Goal: Find specific page/section: Find specific page/section

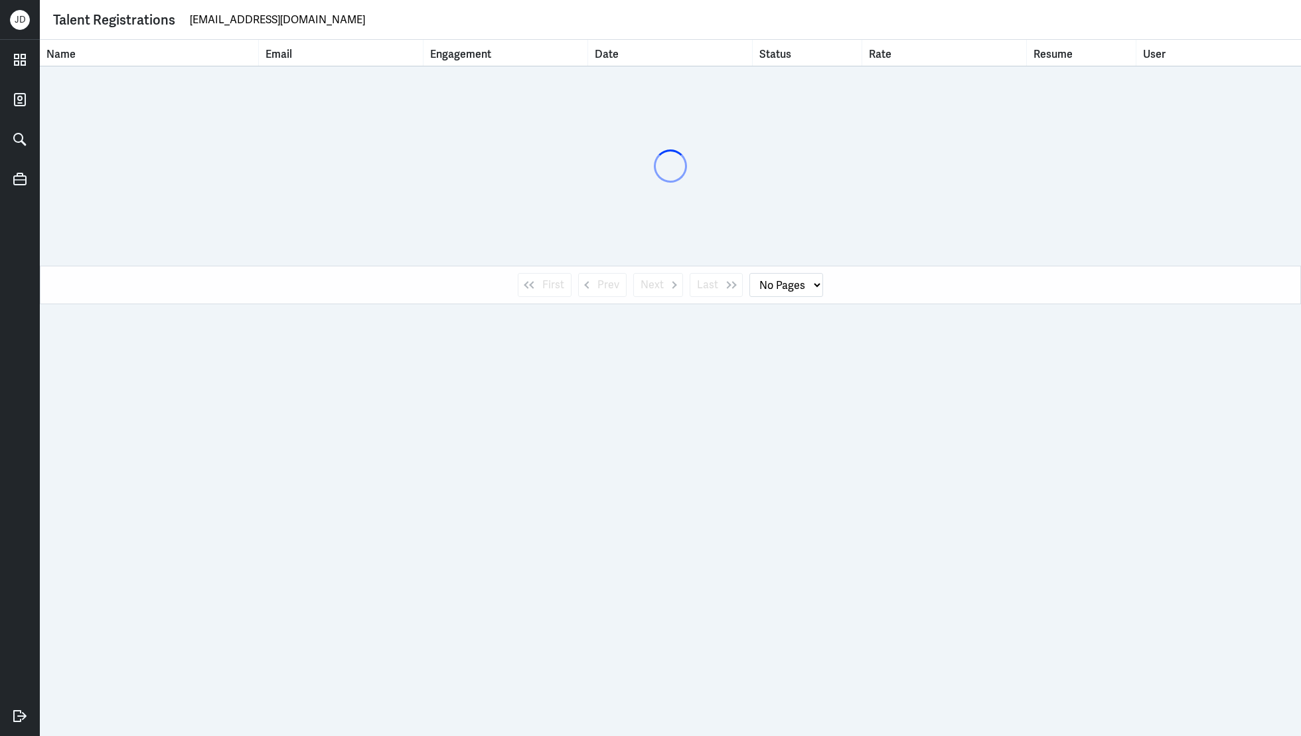
select select "1"
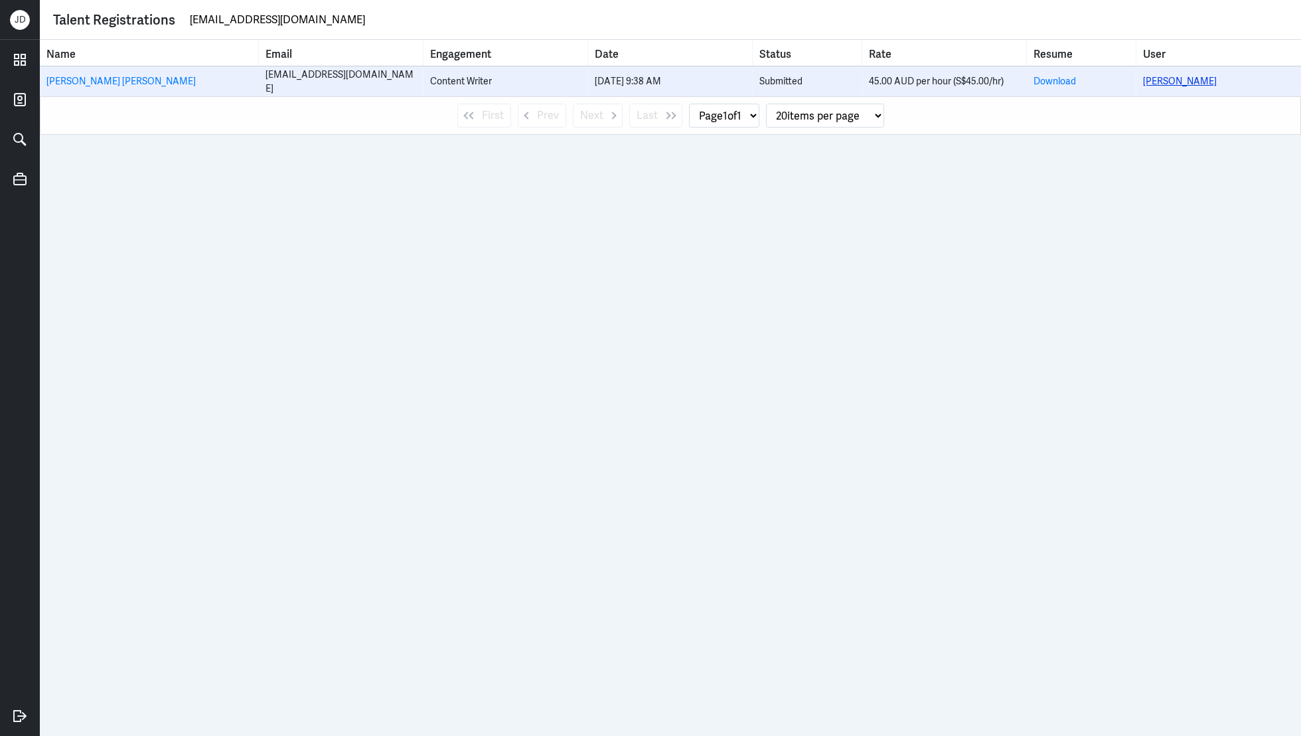
click at [1205, 78] on link "Kathrina Pineda" at bounding box center [1180, 81] width 74 height 12
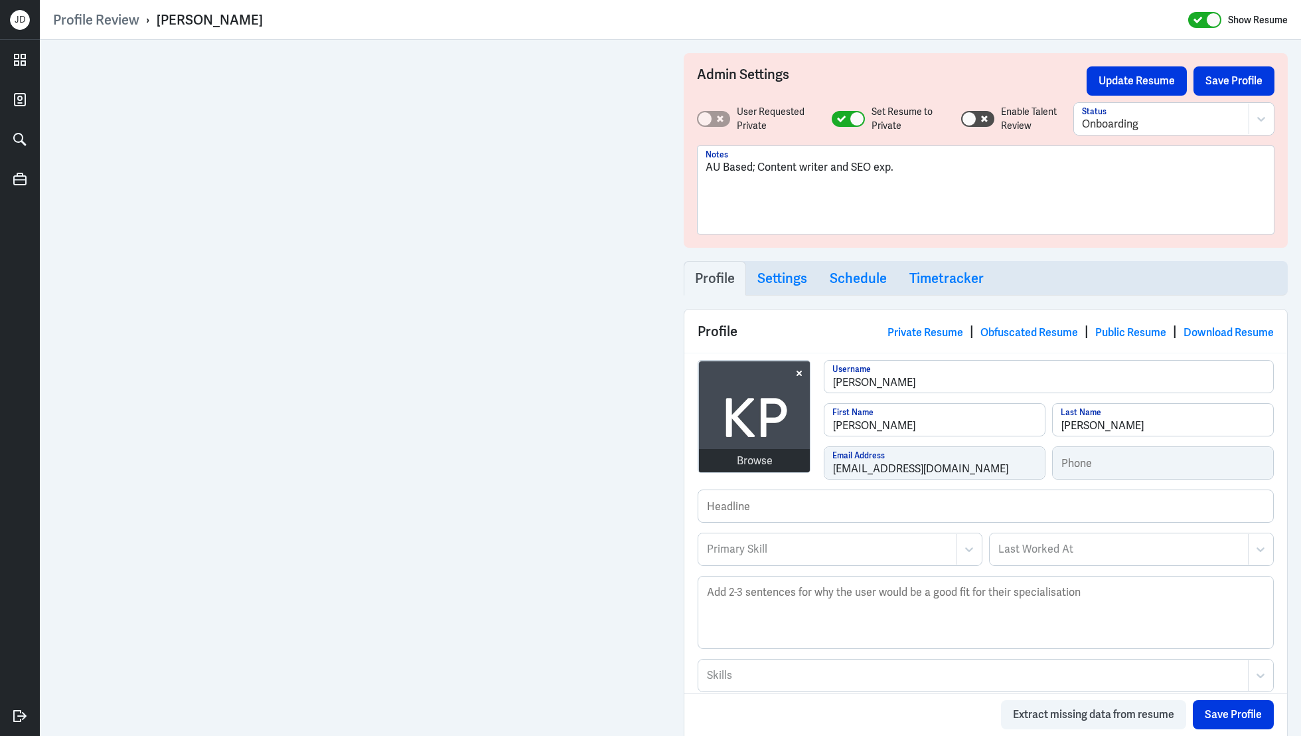
drag, startPoint x: 157, startPoint y: 21, endPoint x: 315, endPoint y: 19, distance: 158.1
click at [315, 19] on div "Profile Review › Kathrina Pineda Show Resume" at bounding box center [670, 19] width 1235 height 17
copy div "Kathrina Pineda"
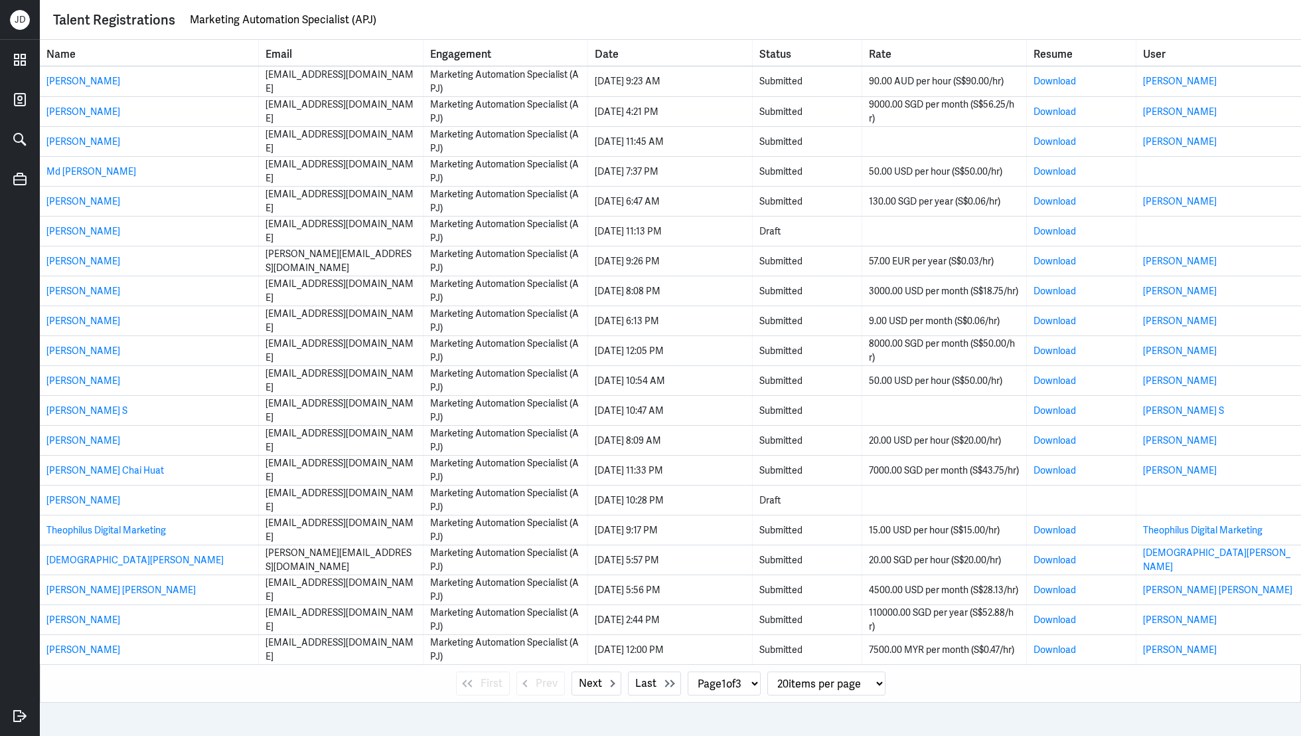
drag, startPoint x: 189, startPoint y: 20, endPoint x: 505, endPoint y: 28, distance: 316.2
click at [505, 28] on input "Marketing Automation Specialist (APJ)" at bounding box center [739, 20] width 1100 height 20
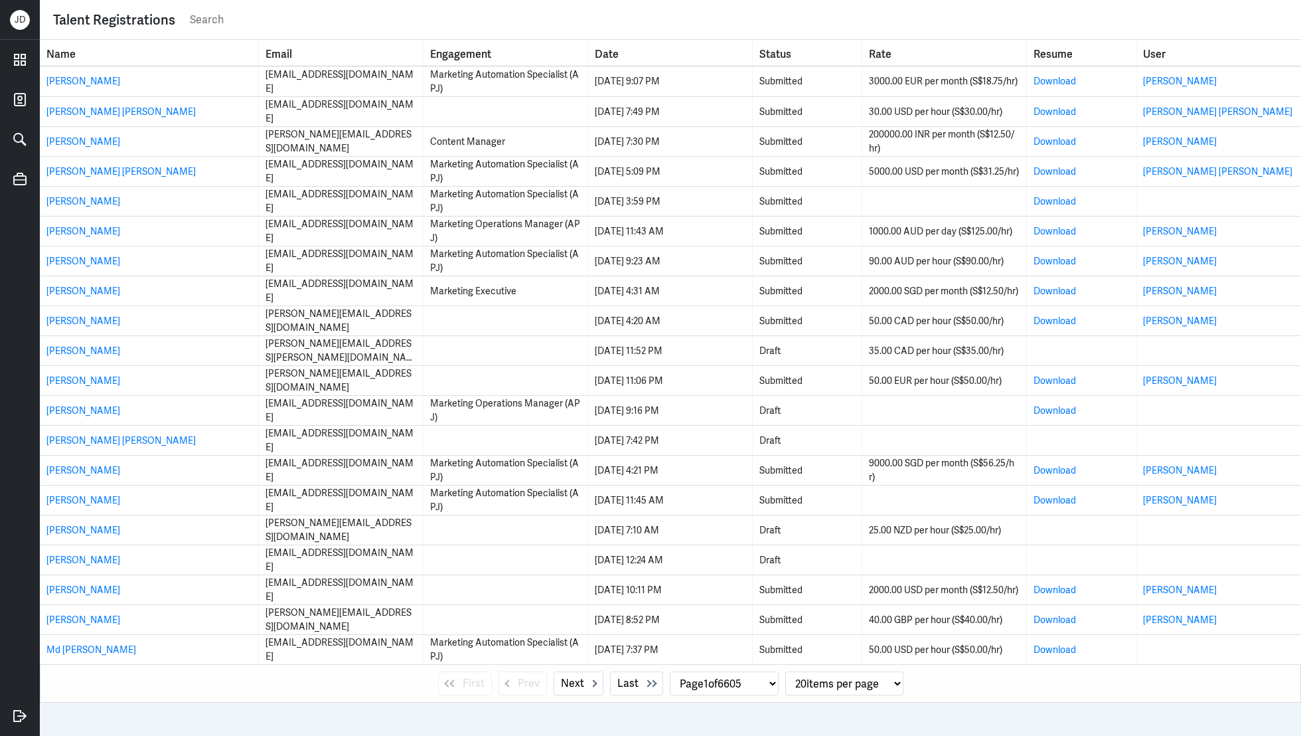
click at [258, 10] on input "text" at bounding box center [739, 20] width 1100 height 20
type input "Cynthia wong"
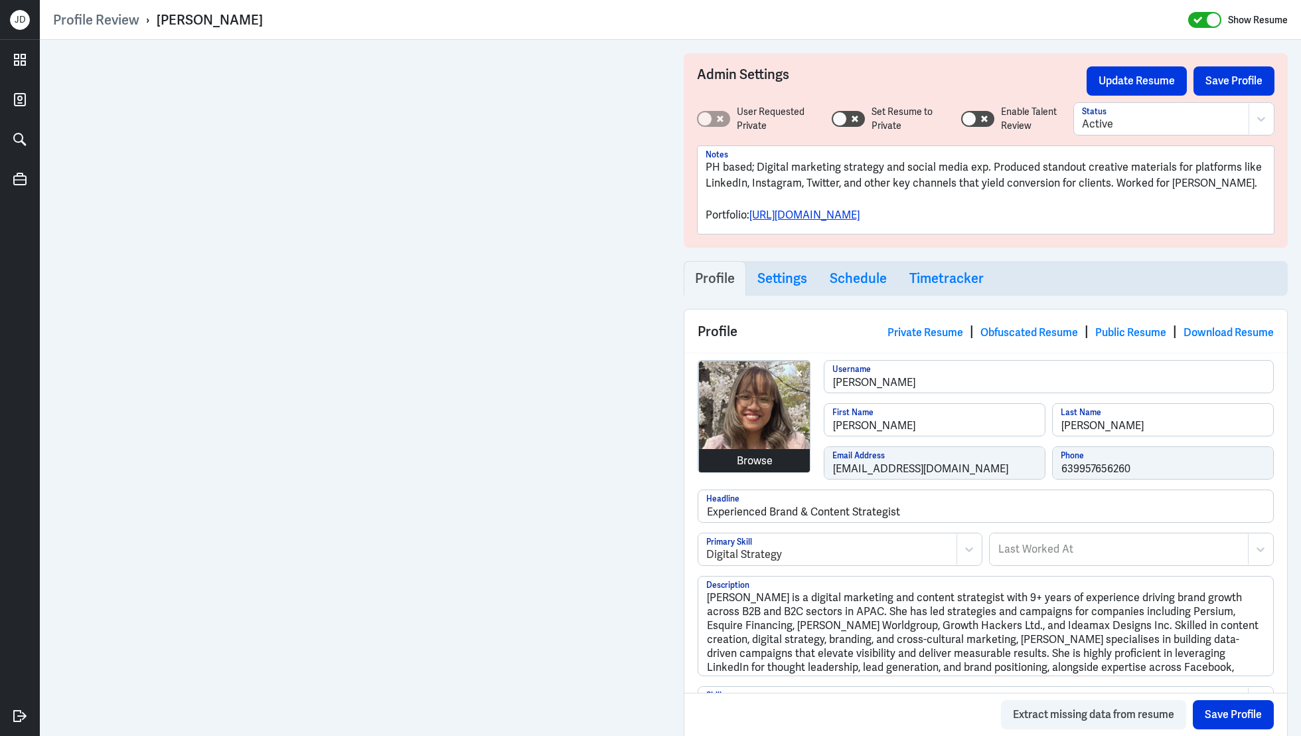
click at [787, 469] on div "Browse julie-ruth-gagarin Username Julie First Name Gagarin Last Name Heyjuruh@…" at bounding box center [986, 424] width 576 height 129
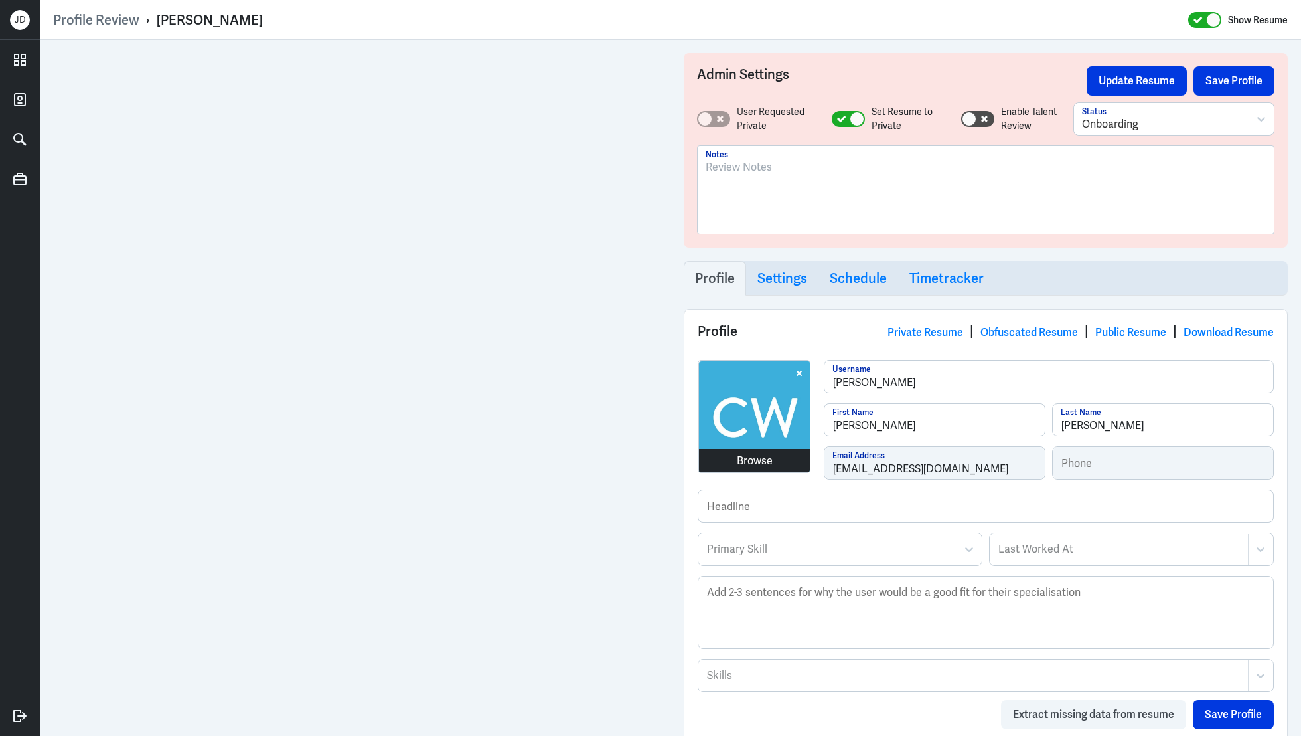
click at [797, 456] on div "Browse cynthia-wong Username Cynthia First Name Wong Last Name Cynlow0240@gmail…" at bounding box center [986, 424] width 576 height 129
drag, startPoint x: 159, startPoint y: 15, endPoint x: 264, endPoint y: 11, distance: 105.7
click at [264, 12] on div "Profile Review › Cynthia Wong Show Resume" at bounding box center [670, 19] width 1235 height 17
copy div "Cynthia Wong"
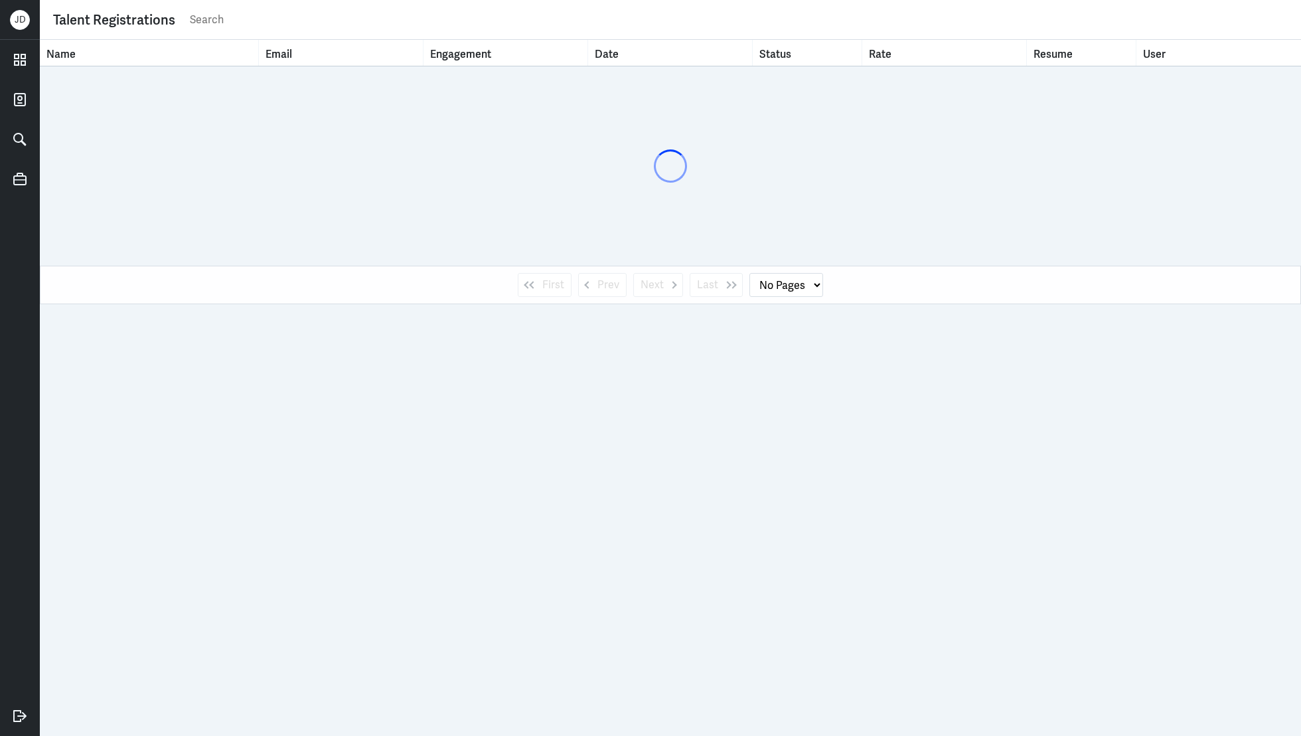
select select "1"
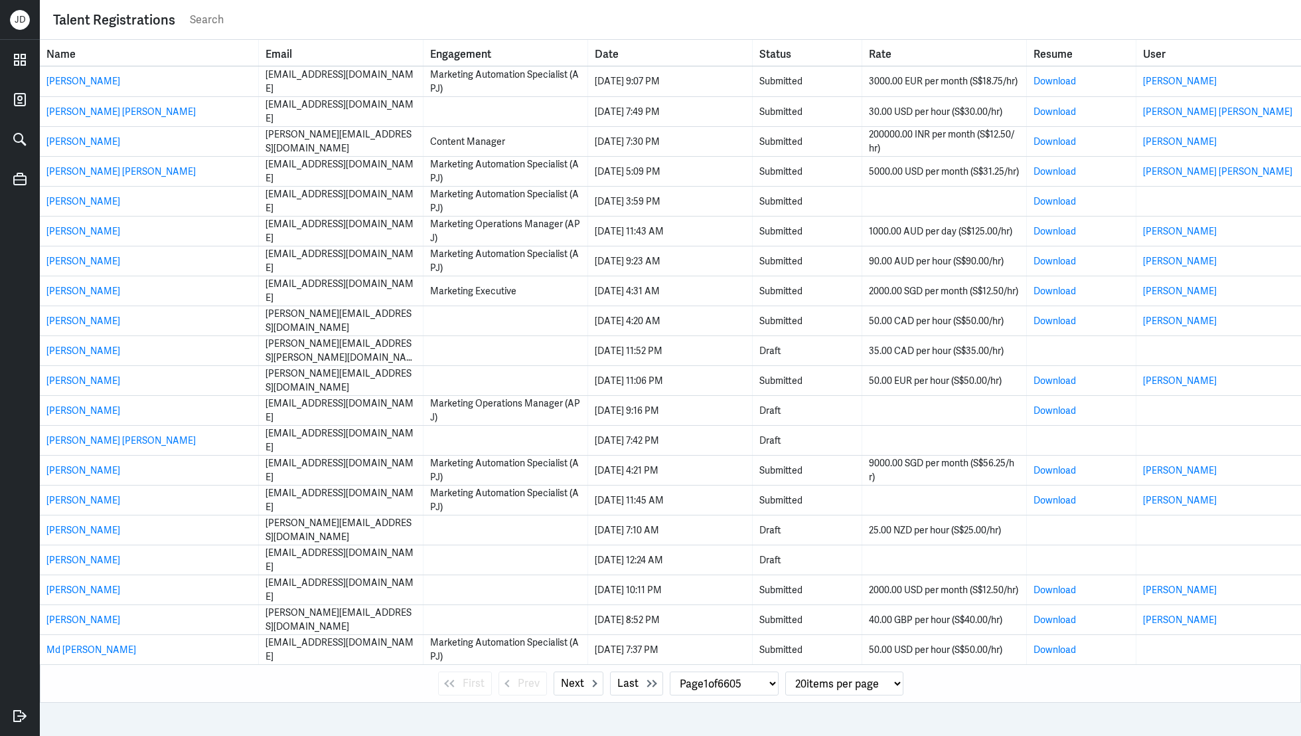
click at [351, 21] on input "text" at bounding box center [739, 20] width 1100 height 20
paste input "chethanreddyhs17@gmail.com"
type input "chethanreddyhs17@gmail.com"
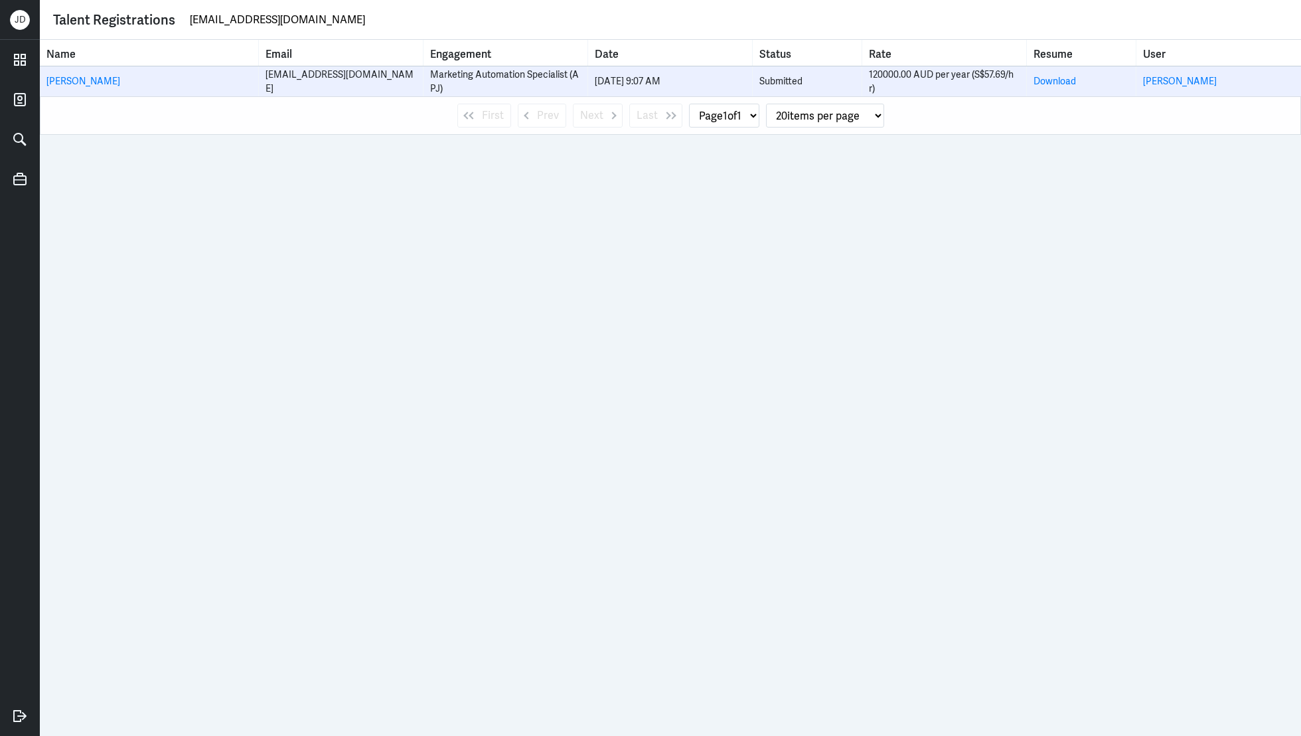
click at [885, 74] on div "120000.00 AUD per year (S$57.69/hr)" at bounding box center [944, 82] width 151 height 28
drag, startPoint x: 890, startPoint y: 76, endPoint x: 879, endPoint y: 74, distance: 11.5
click at [879, 74] on div "120000.00 AUD per year (S$57.69/hr)" at bounding box center [944, 82] width 151 height 28
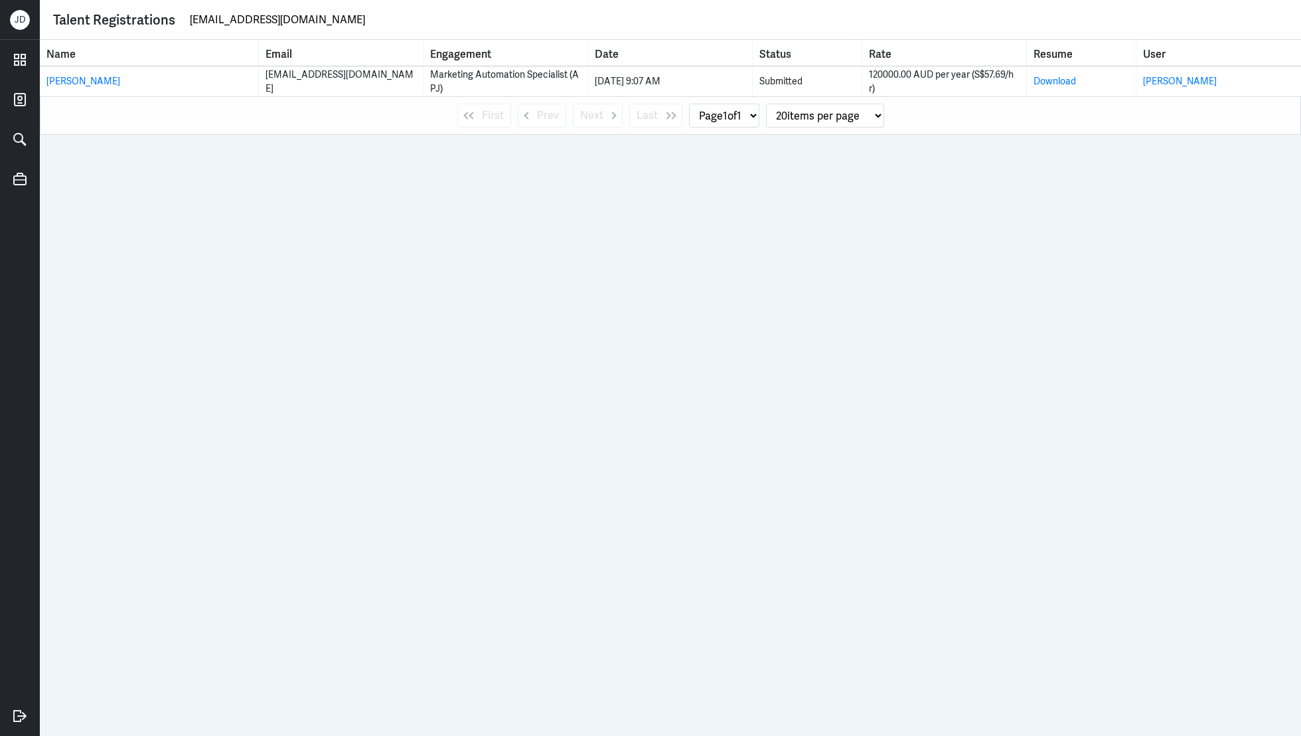
click at [934, 131] on div "First Prev Next Last Page 1 of 1 20 items per page 50 items per page 100 items …" at bounding box center [671, 115] width 1262 height 39
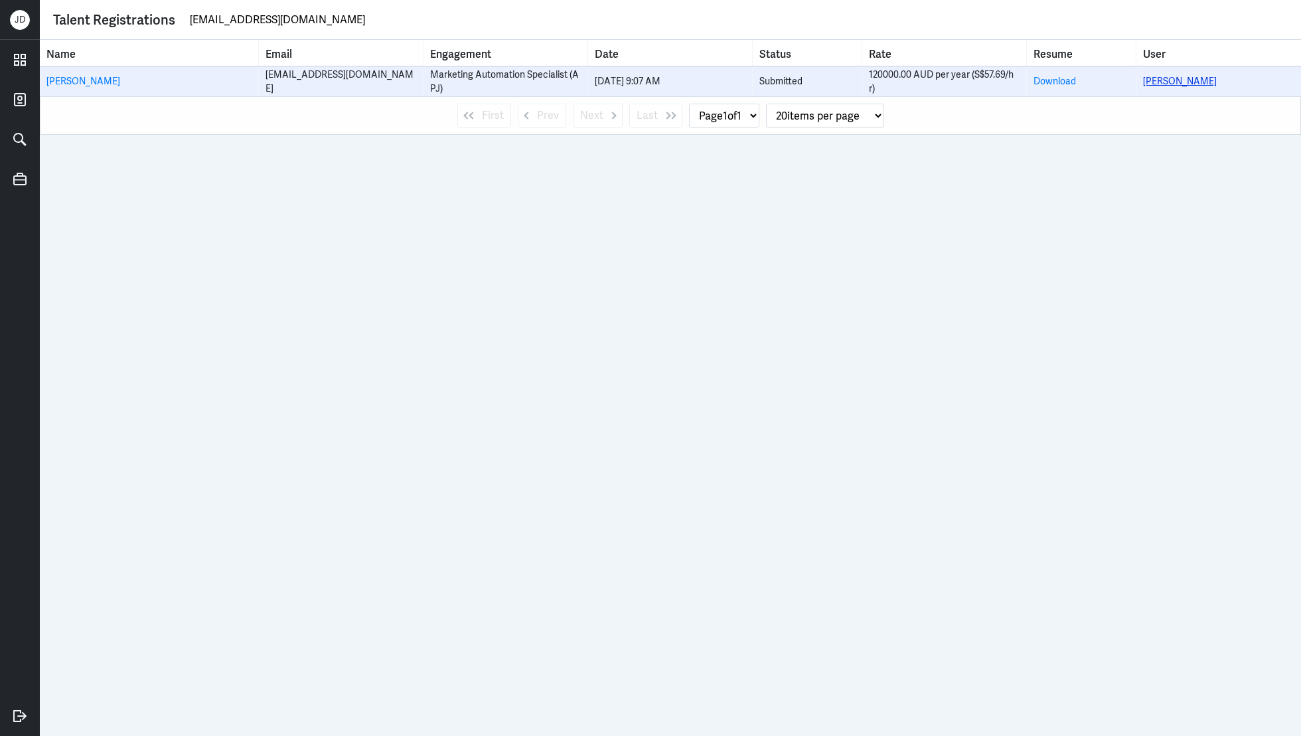
click at [1182, 82] on link "Chethan Reddy" at bounding box center [1180, 81] width 74 height 12
